Goal: Task Accomplishment & Management: Manage account settings

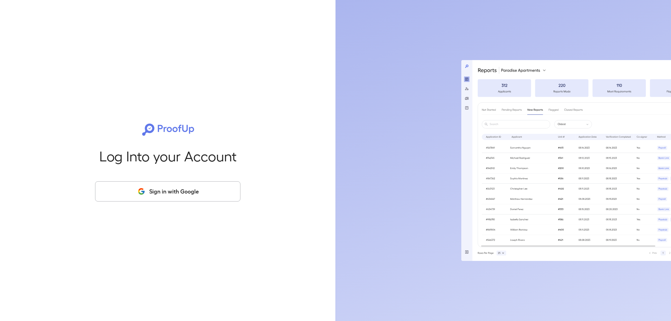
click at [167, 182] on button "Sign in with Google" at bounding box center [167, 191] width 145 height 20
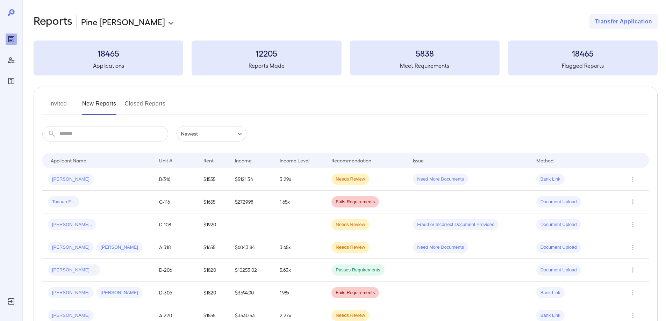
click at [56, 104] on button "Invited" at bounding box center [57, 106] width 31 height 17
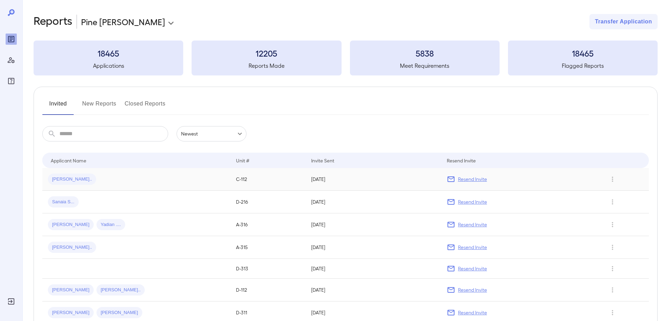
click at [62, 178] on span "[PERSON_NAME].." at bounding box center [72, 179] width 48 height 7
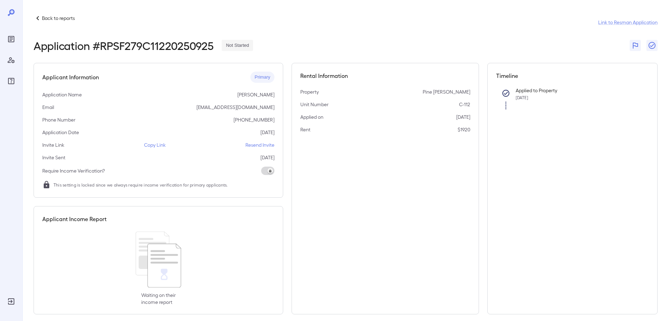
click at [157, 145] on p "Copy Link" at bounding box center [155, 145] width 22 height 7
